Goal: Find specific page/section: Find specific page/section

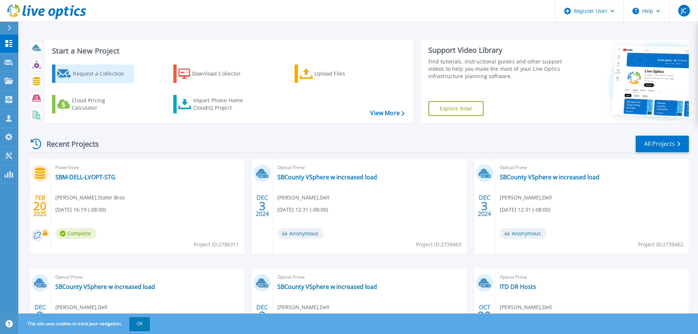
click at [112, 72] on div "Request a Collection" at bounding box center [102, 73] width 59 height 15
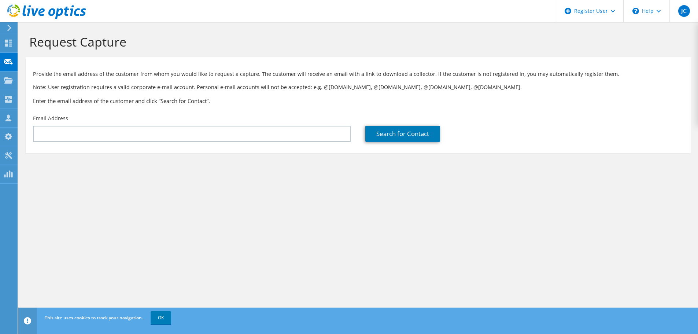
click at [7, 27] on icon at bounding box center [9, 28] width 5 height 7
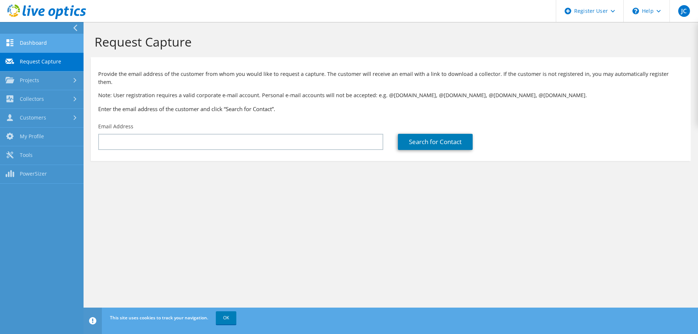
click at [5, 43] on icon at bounding box center [9, 42] width 9 height 7
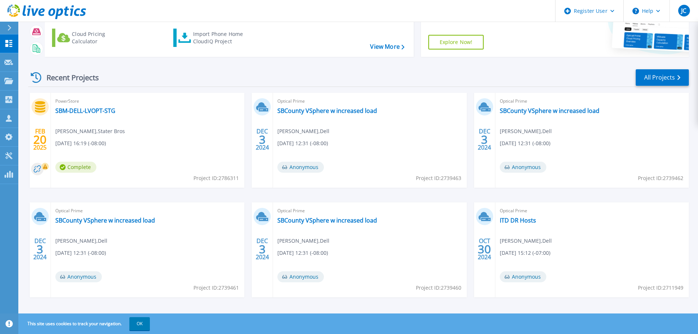
scroll to position [72, 0]
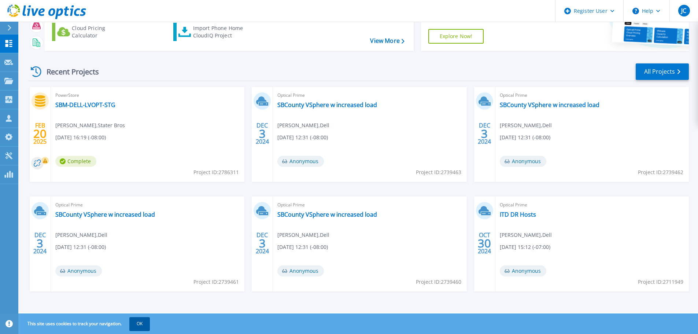
click at [141, 324] on button "OK" at bounding box center [139, 323] width 21 height 13
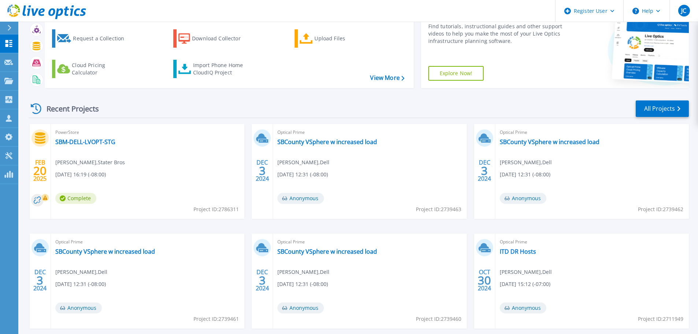
scroll to position [0, 0]
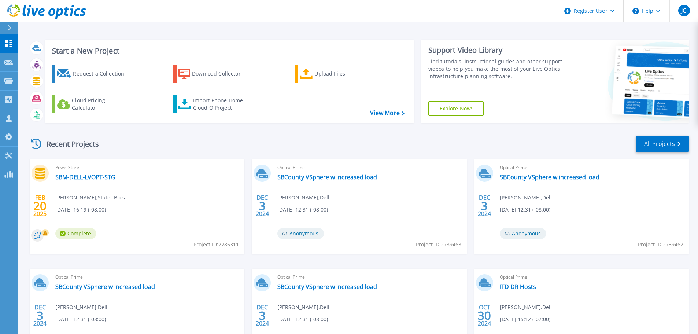
click at [405, 9] on header "Register User Help JC Dell User Jason Chan Jason.Chan@dell.com Dell My Profile …" at bounding box center [349, 11] width 698 height 22
click at [15, 29] on div at bounding box center [13, 28] width 12 height 12
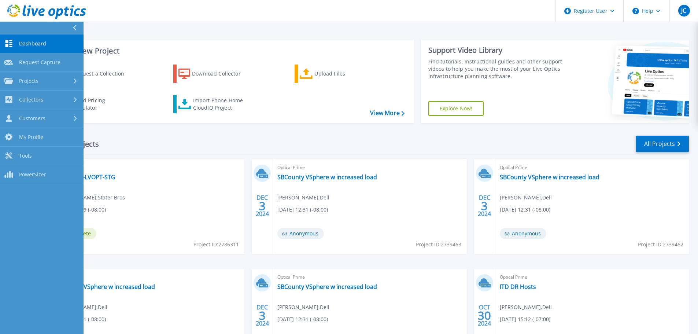
click at [17, 26] on button at bounding box center [41, 28] width 83 height 13
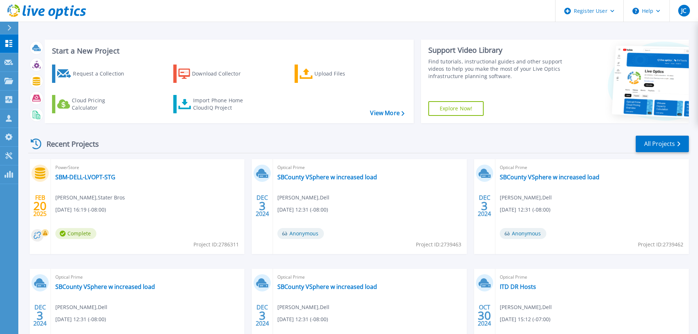
click at [514, 10] on header "Register User Help JC Dell User Jason Chan Jason.Chan@dell.com Dell My Profile …" at bounding box center [349, 11] width 698 height 22
click at [613, 12] on icon at bounding box center [612, 11] width 4 height 3
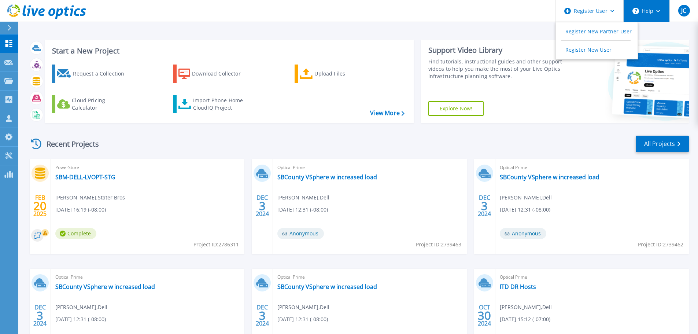
click at [652, 15] on button "Help" at bounding box center [646, 11] width 46 height 22
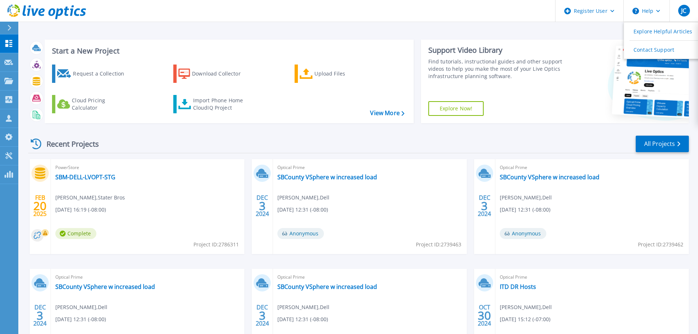
click at [481, 14] on header "Register User Help Explore Helpful Articles Contact Support JC Dell User Jason …" at bounding box center [349, 11] width 698 height 22
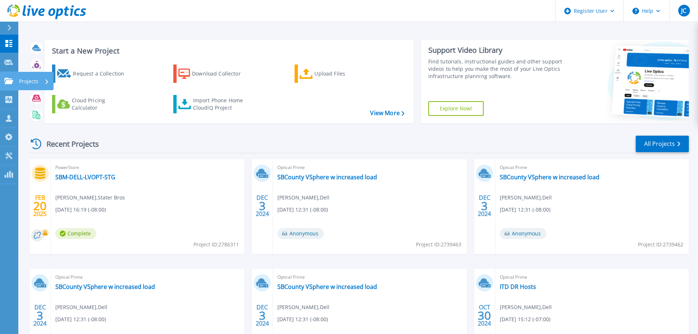
click at [38, 79] on p "Projects" at bounding box center [28, 81] width 19 height 19
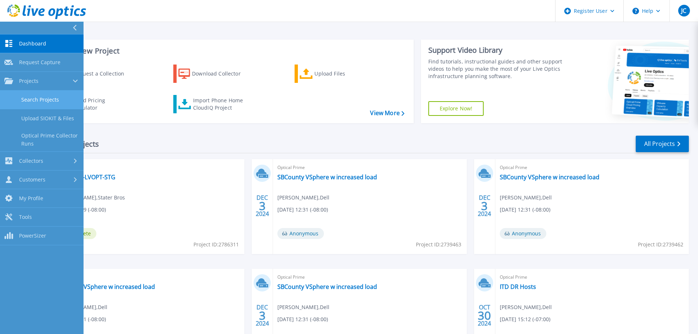
click at [41, 98] on link "Search Projects" at bounding box center [41, 99] width 83 height 19
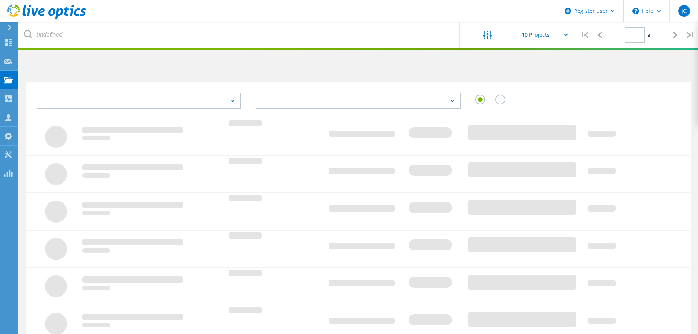
type input "1"
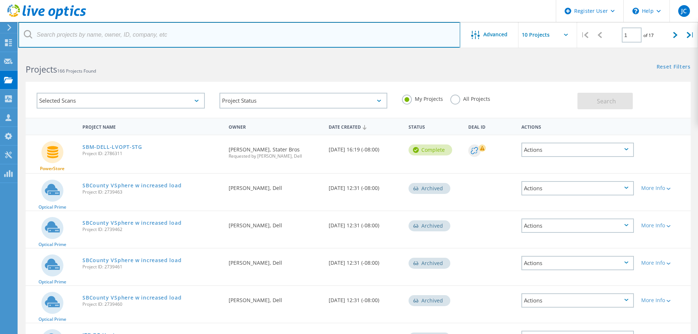
click at [116, 37] on input "text" at bounding box center [239, 35] width 442 height 26
click at [142, 31] on input "text" at bounding box center [239, 35] width 442 height 26
paste input "[EMAIL_ADDRESS][DOMAIN_NAME]"
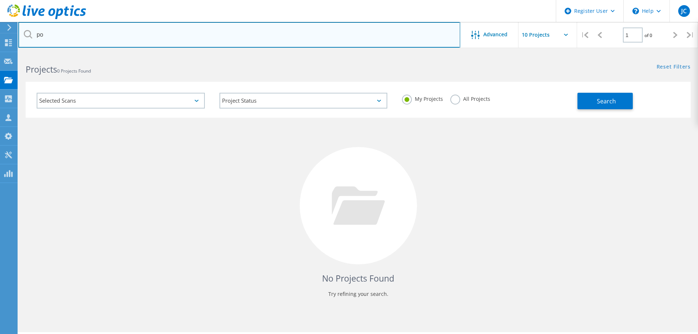
type input "p"
type input "cal [GEOGRAPHIC_DATA]"
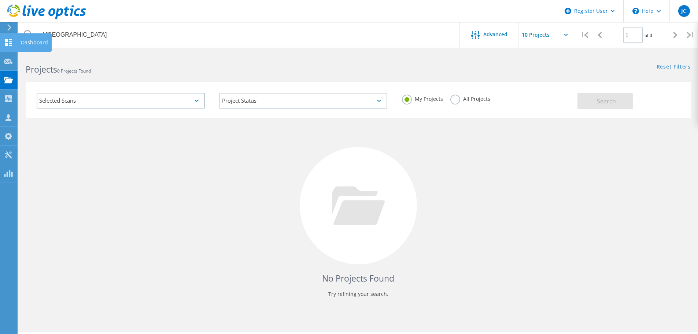
click at [6, 42] on icon at bounding box center [8, 42] width 9 height 7
